Goal: Information Seeking & Learning: Understand process/instructions

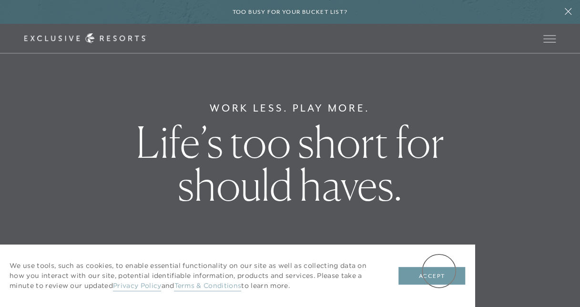
click at [438, 271] on button "Accept" at bounding box center [431, 276] width 67 height 18
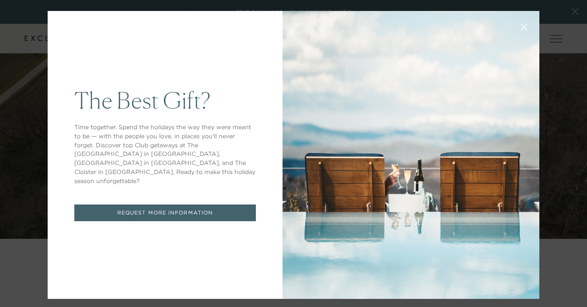
click at [521, 32] on button at bounding box center [524, 26] width 23 height 23
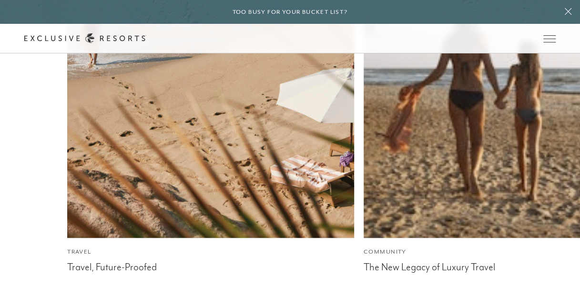
scroll to position [3678, 0]
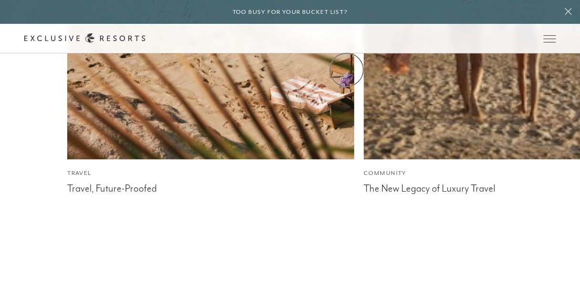
click at [0, 0] on link "Experience Collection" at bounding box center [0, 0] width 0 height 0
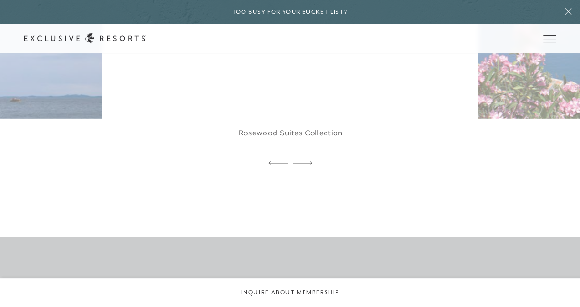
scroll to position [3196, 0]
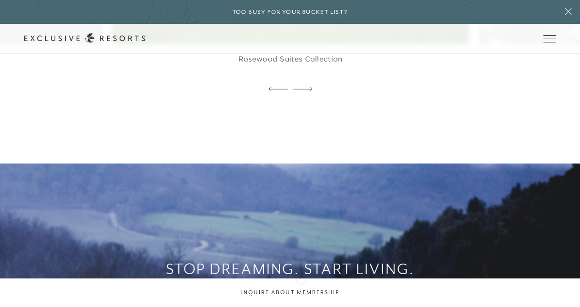
click at [301, 91] on icon at bounding box center [303, 89] width 20 height 4
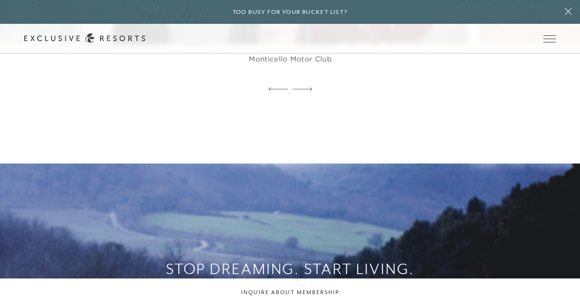
click at [301, 91] on icon at bounding box center [303, 89] width 20 height 4
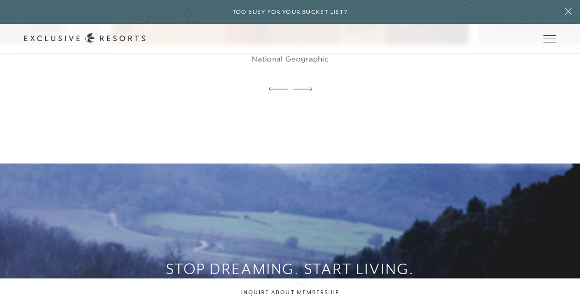
click at [301, 91] on icon at bounding box center [303, 89] width 20 height 4
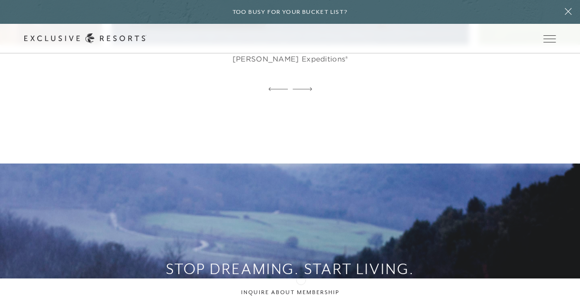
click at [301, 91] on icon at bounding box center [303, 89] width 20 height 4
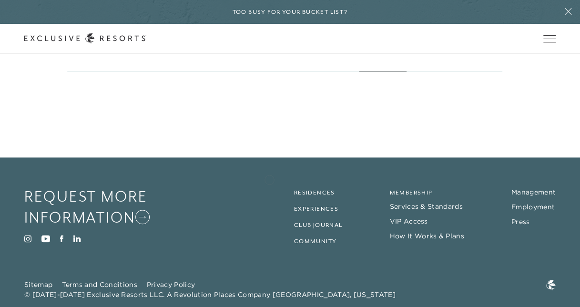
scroll to position [4121, 0]
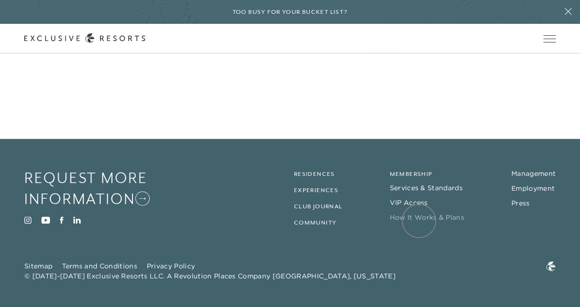
click at [419, 221] on link "How It Works & Plans" at bounding box center [426, 217] width 74 height 9
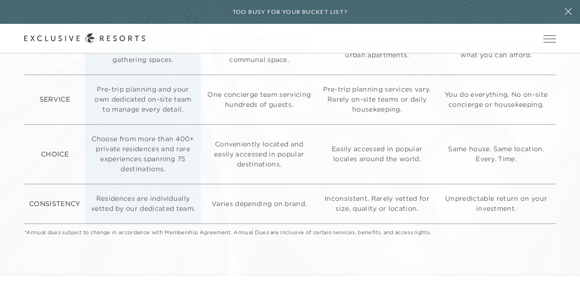
scroll to position [2367, 0]
